Goal: Task Accomplishment & Management: Manage account settings

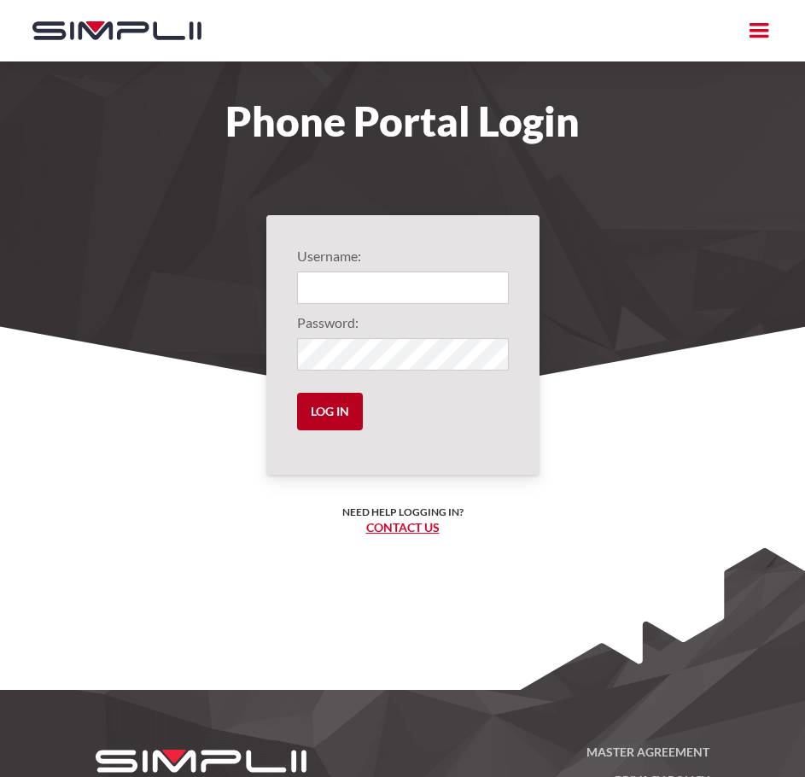
type input "1004@ThirdGenerationHomeImprovement"
click at [319, 417] on input "Log in" at bounding box center [330, 412] width 66 height 38
click at [319, 406] on input "Log in" at bounding box center [330, 412] width 66 height 38
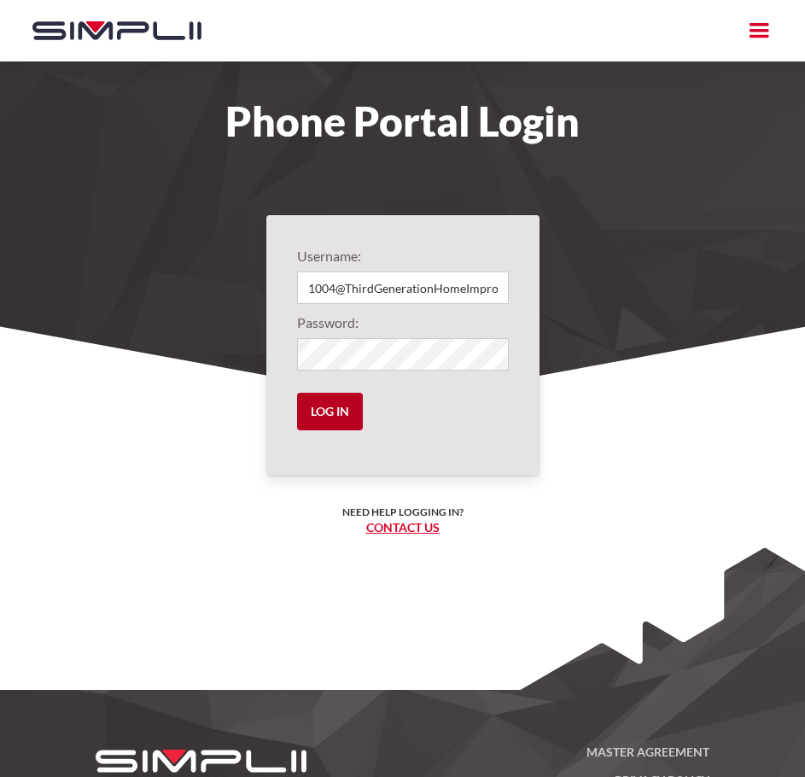
click at [319, 406] on input "Log in" at bounding box center [330, 412] width 66 height 38
